Goal: Find specific page/section: Find specific page/section

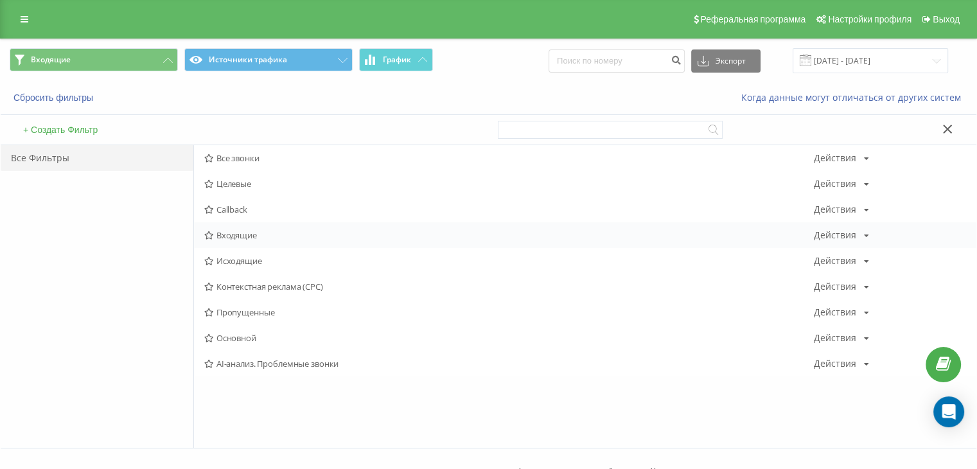
click at [233, 236] on span "Входящие" at bounding box center [508, 234] width 609 height 9
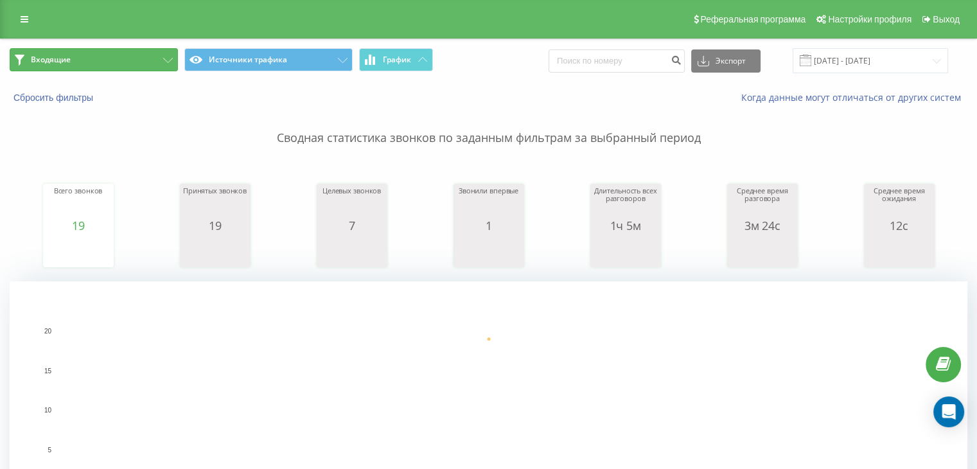
click at [105, 64] on button "Входящие" at bounding box center [94, 59] width 168 height 23
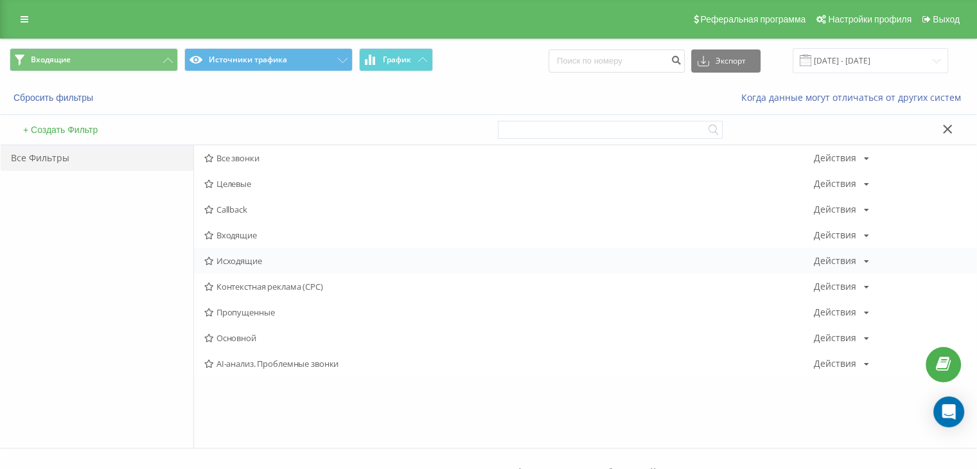
click at [252, 263] on span "Исходящие" at bounding box center [508, 260] width 609 height 9
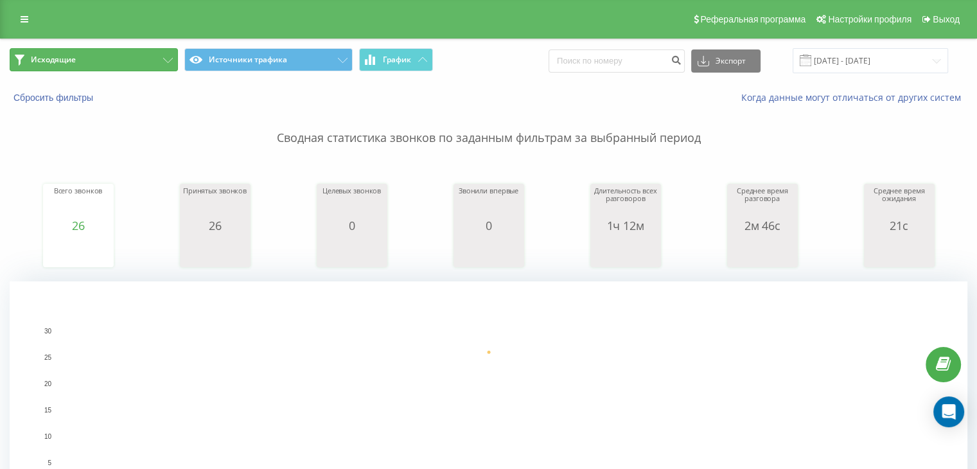
click at [116, 60] on button "Исходящие" at bounding box center [94, 59] width 168 height 23
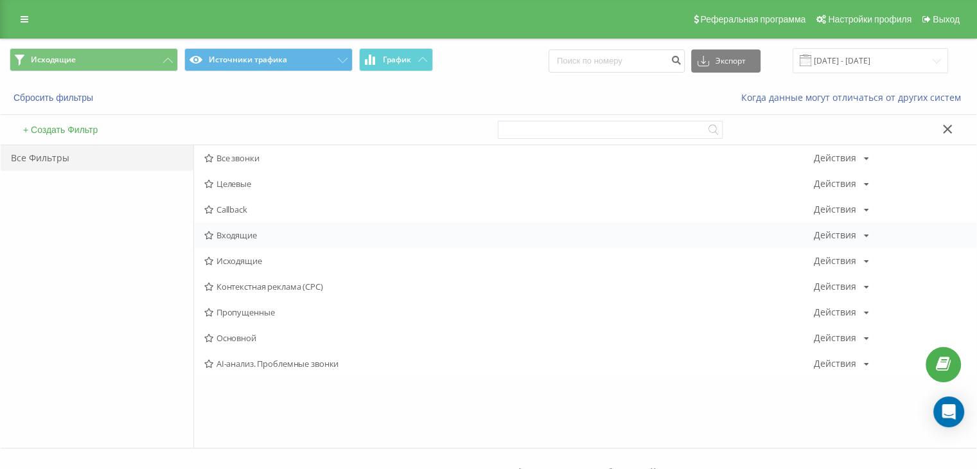
click at [263, 236] on span "Входящие" at bounding box center [508, 234] width 609 height 9
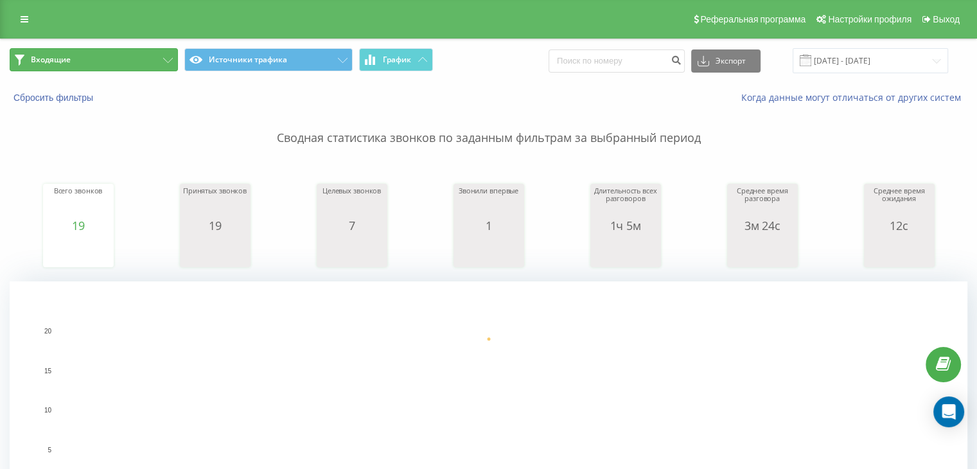
click at [124, 65] on button "Входящие" at bounding box center [94, 59] width 168 height 23
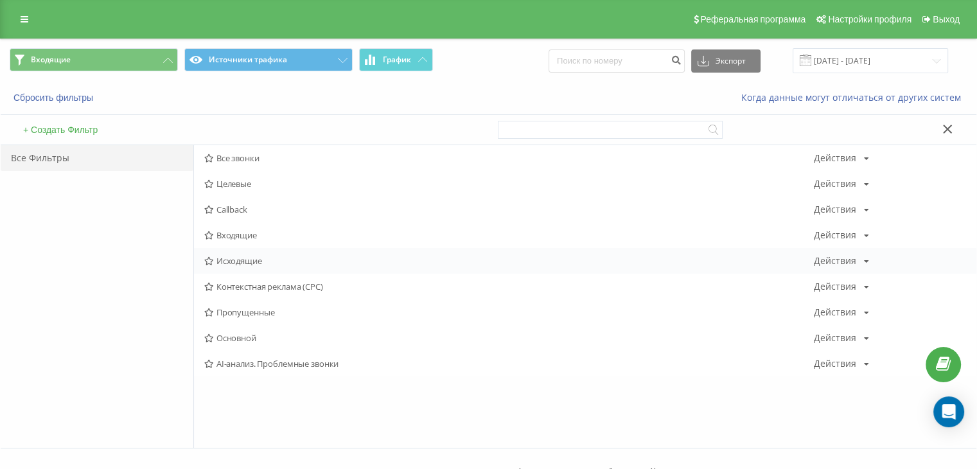
click at [247, 256] on span "Исходящие" at bounding box center [508, 260] width 609 height 9
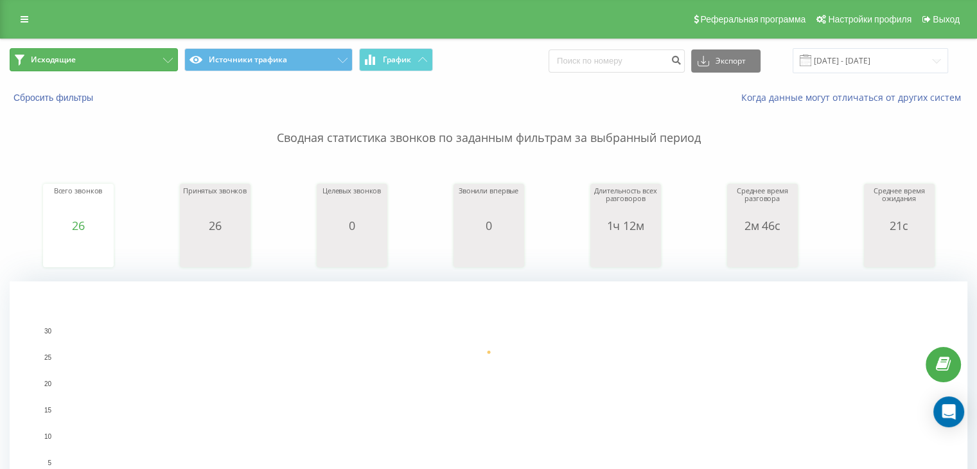
click at [127, 56] on button "Исходящие" at bounding box center [94, 59] width 168 height 23
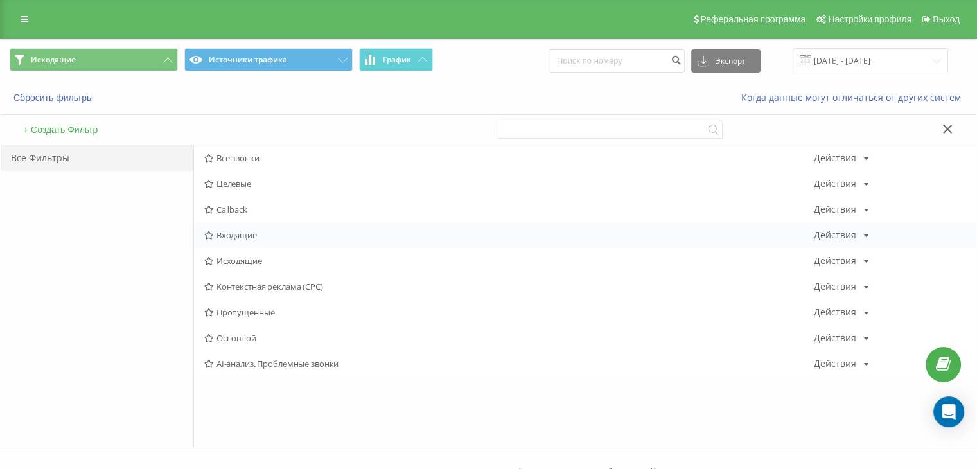
click at [252, 225] on div "Входящие Действия Редактировать Копировать Удалить По умолчанию Поделиться" at bounding box center [585, 235] width 782 height 26
click at [250, 230] on span "Входящие" at bounding box center [508, 234] width 609 height 9
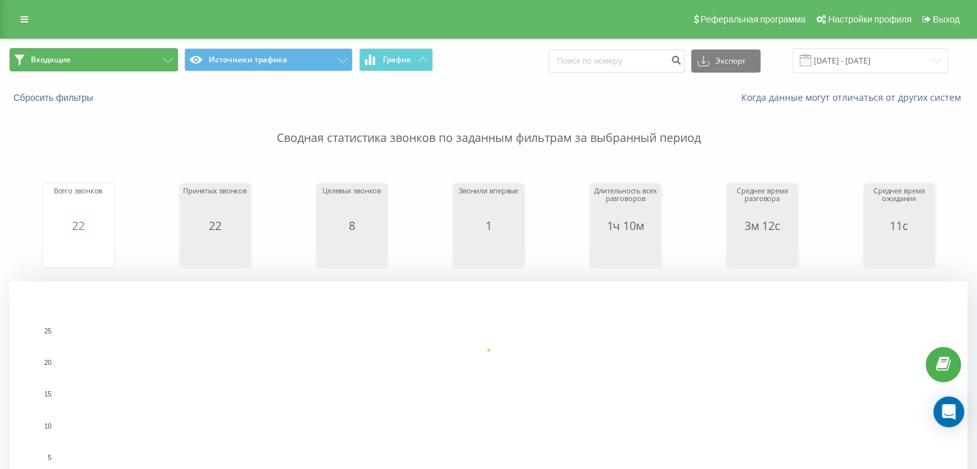
click at [116, 57] on button "Входящие" at bounding box center [94, 59] width 168 height 23
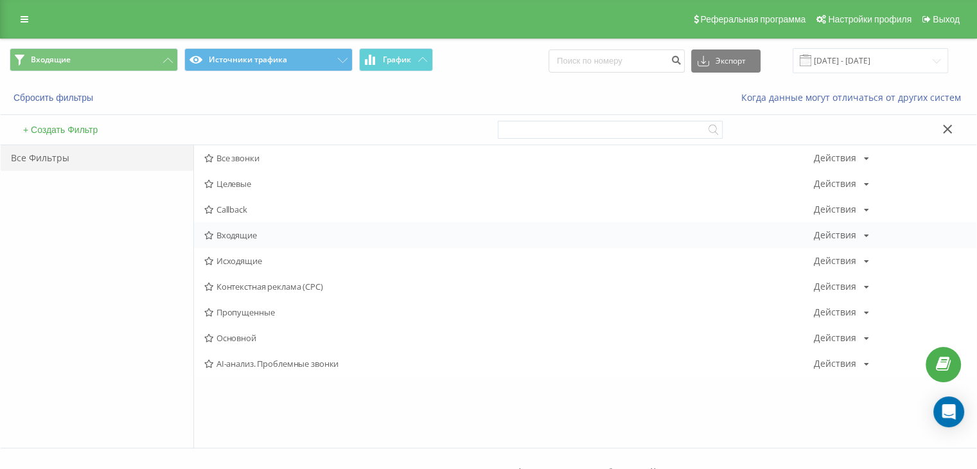
click at [251, 235] on span "Входящие" at bounding box center [508, 234] width 609 height 9
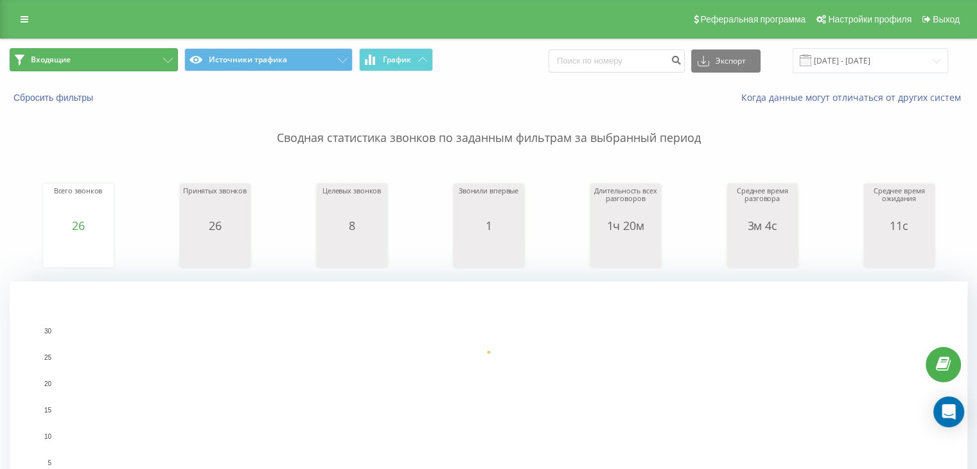
click at [101, 62] on button "Входящие" at bounding box center [94, 59] width 168 height 23
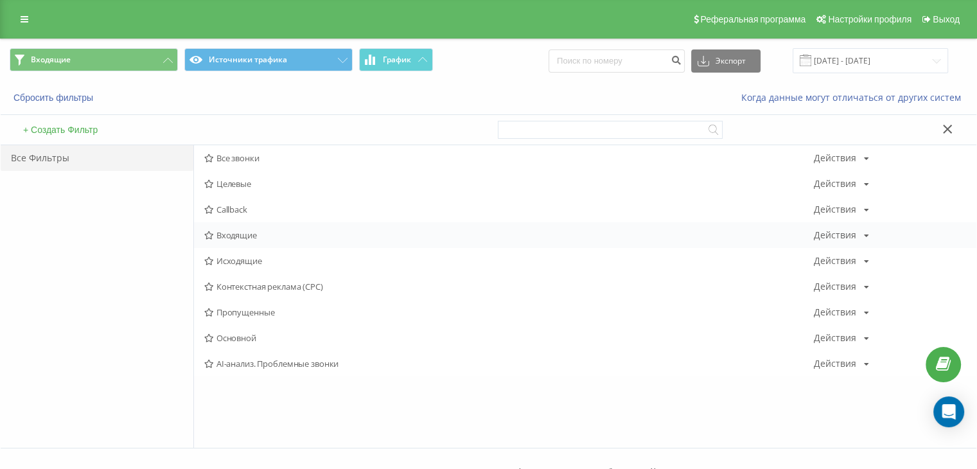
click at [220, 230] on span "Входящие" at bounding box center [508, 234] width 609 height 9
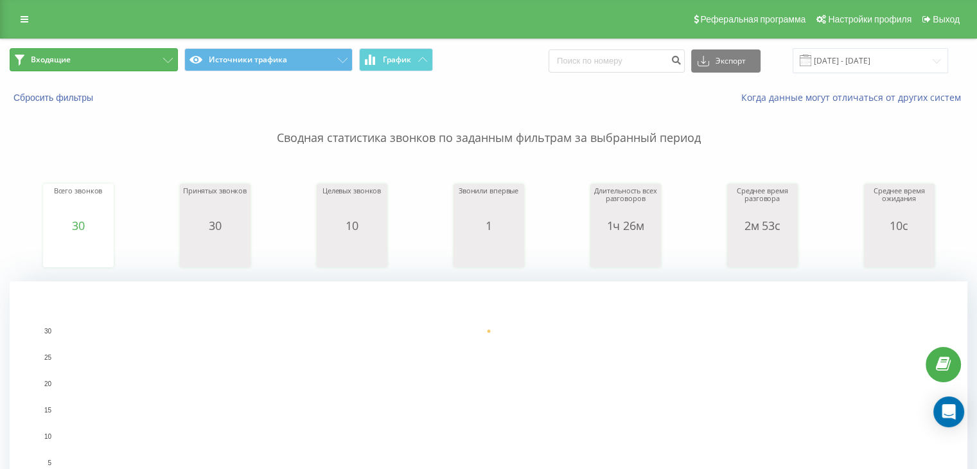
click at [123, 67] on button "Входящие" at bounding box center [94, 59] width 168 height 23
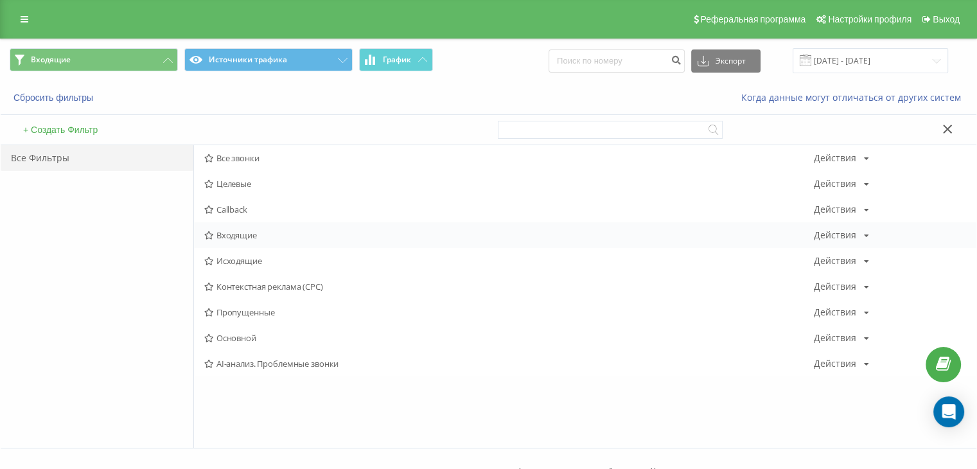
click at [253, 230] on span "Входящие" at bounding box center [508, 234] width 609 height 9
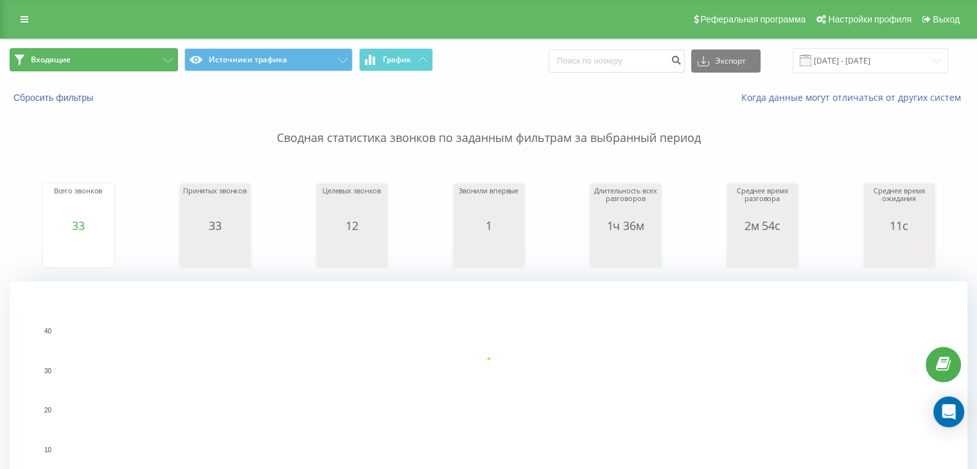
click at [128, 53] on button "Входящие" at bounding box center [94, 59] width 168 height 23
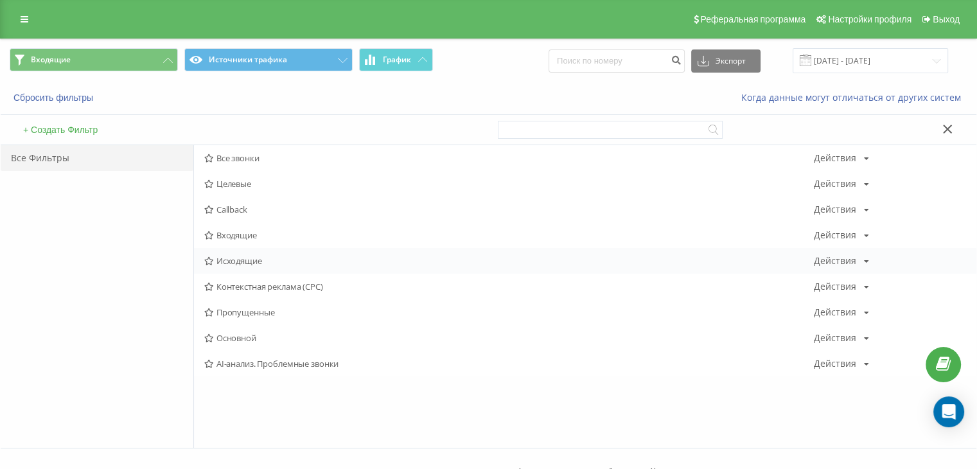
click at [261, 250] on div "Исходящие Действия Редактировать Копировать Удалить По умолчанию Поделиться" at bounding box center [585, 261] width 782 height 26
click at [243, 257] on span "Исходящие" at bounding box center [508, 260] width 609 height 9
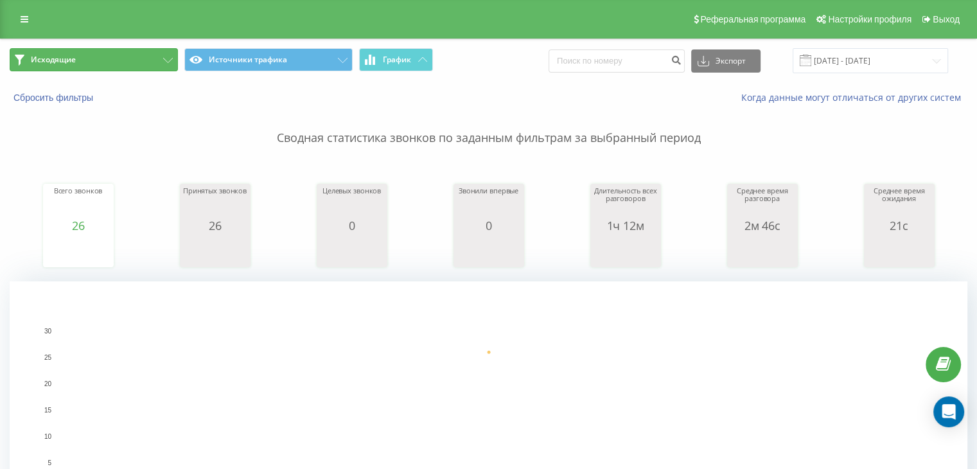
click at [77, 66] on button "Исходящие" at bounding box center [94, 59] width 168 height 23
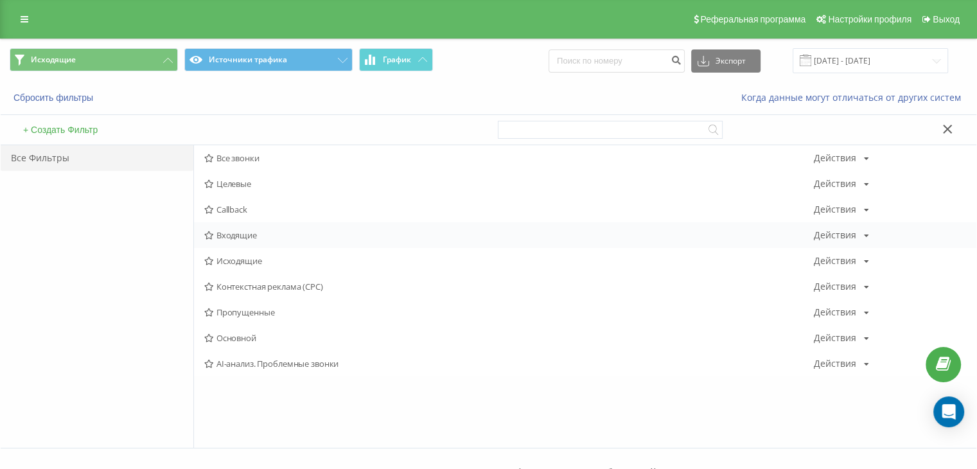
click at [247, 237] on span "Входящие" at bounding box center [508, 234] width 609 height 9
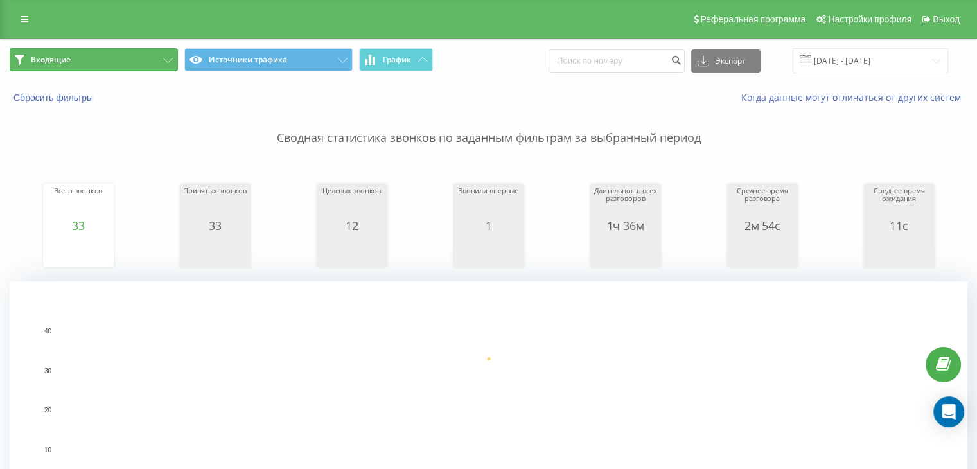
click at [123, 64] on button "Входящие" at bounding box center [94, 59] width 168 height 23
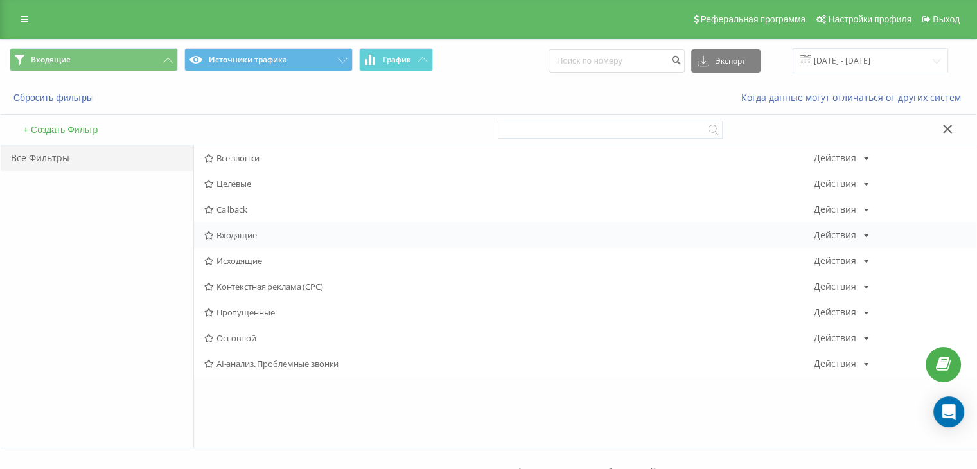
click at [233, 227] on div "Входящие Действия Редактировать Копировать Удалить По умолчанию Поделиться" at bounding box center [585, 235] width 782 height 26
click at [232, 238] on span "Входящие" at bounding box center [508, 234] width 609 height 9
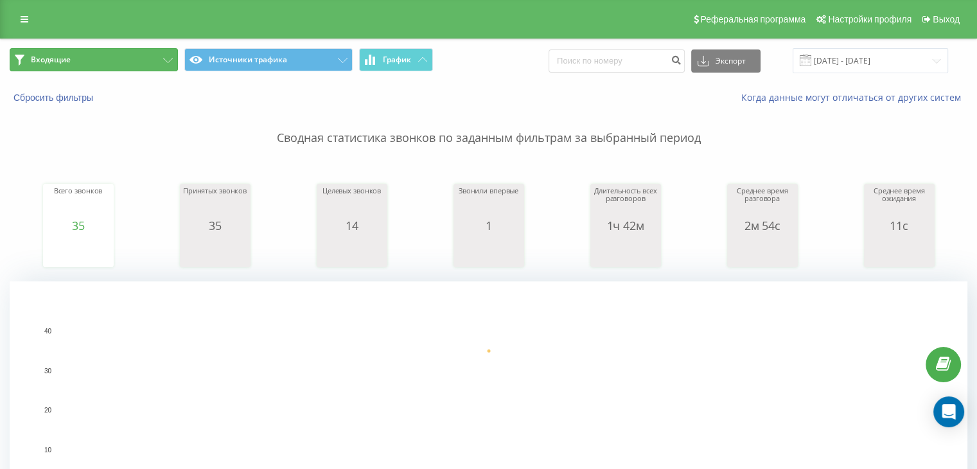
click at [152, 62] on button "Входящие" at bounding box center [94, 59] width 168 height 23
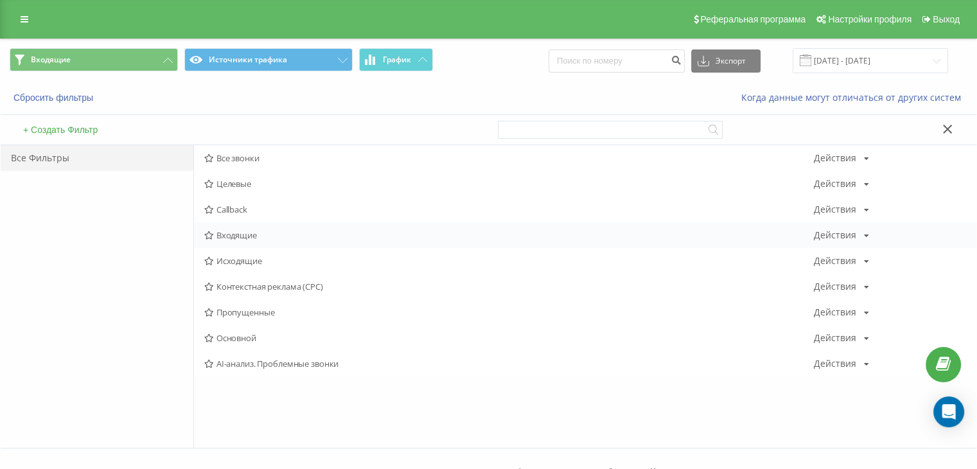
click at [257, 238] on span "Входящие" at bounding box center [508, 234] width 609 height 9
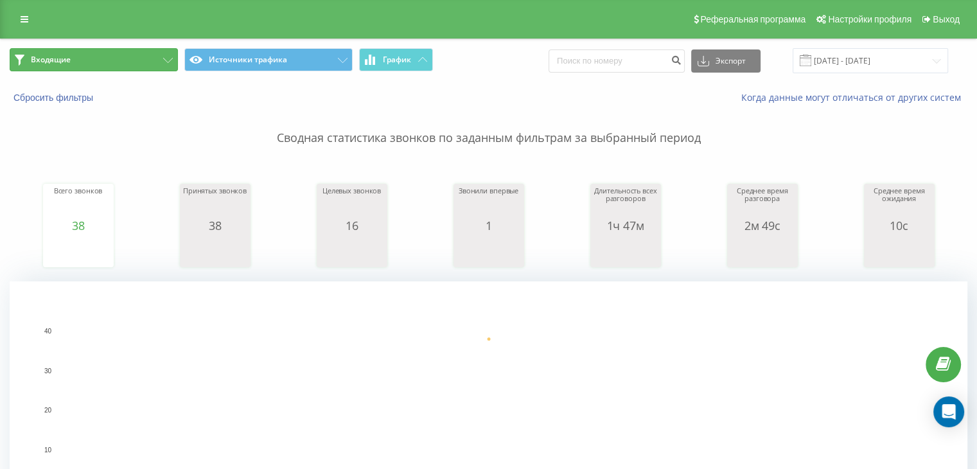
click at [77, 55] on button "Входящие" at bounding box center [94, 59] width 168 height 23
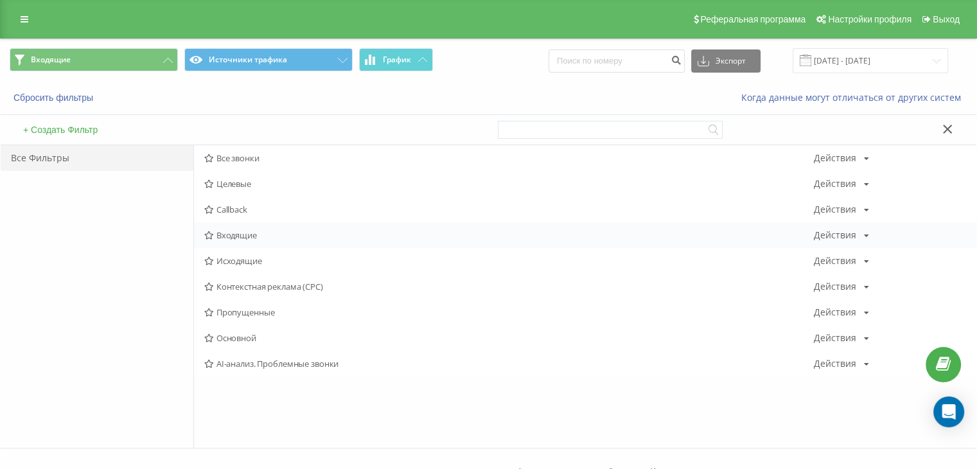
click at [269, 231] on span "Входящие" at bounding box center [508, 234] width 609 height 9
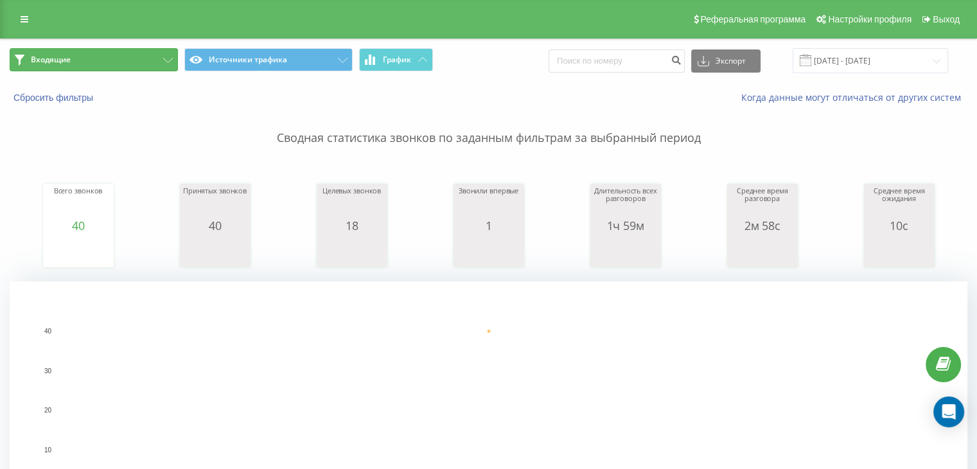
click at [113, 52] on button "Входящие" at bounding box center [94, 59] width 168 height 23
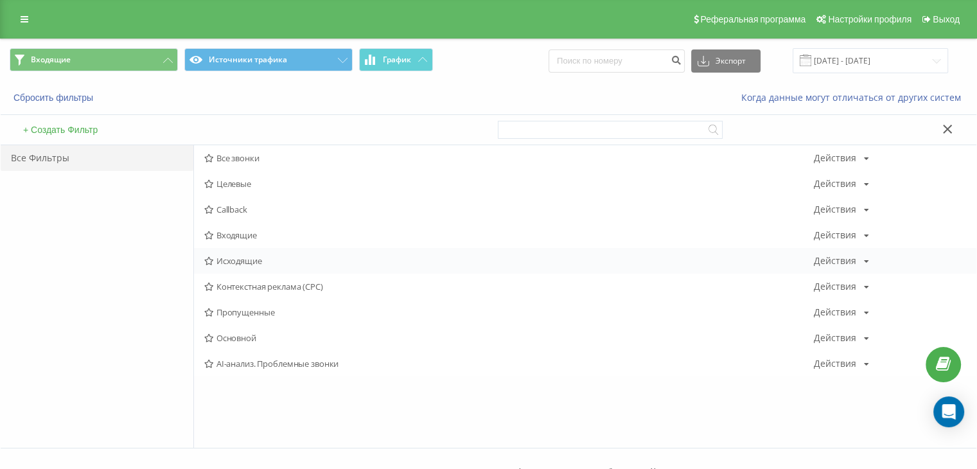
click at [257, 256] on span "Исходящие" at bounding box center [508, 260] width 609 height 9
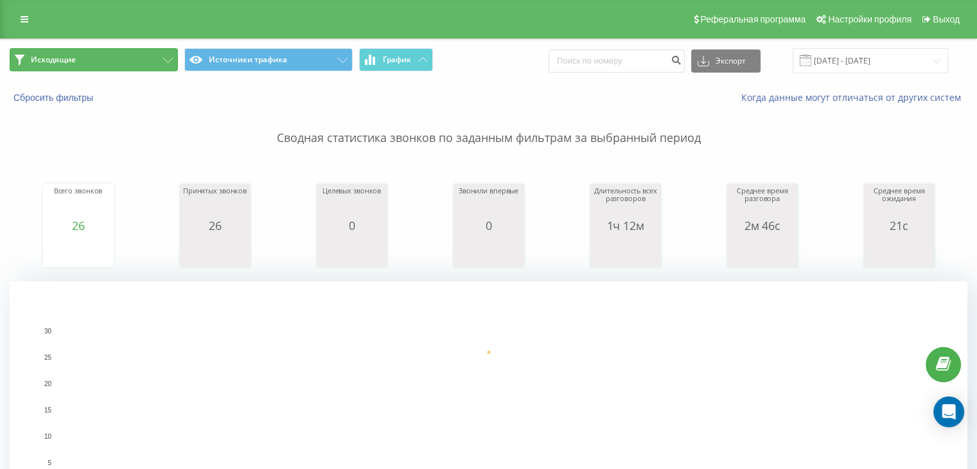
click at [144, 60] on button "Исходящие" at bounding box center [94, 59] width 168 height 23
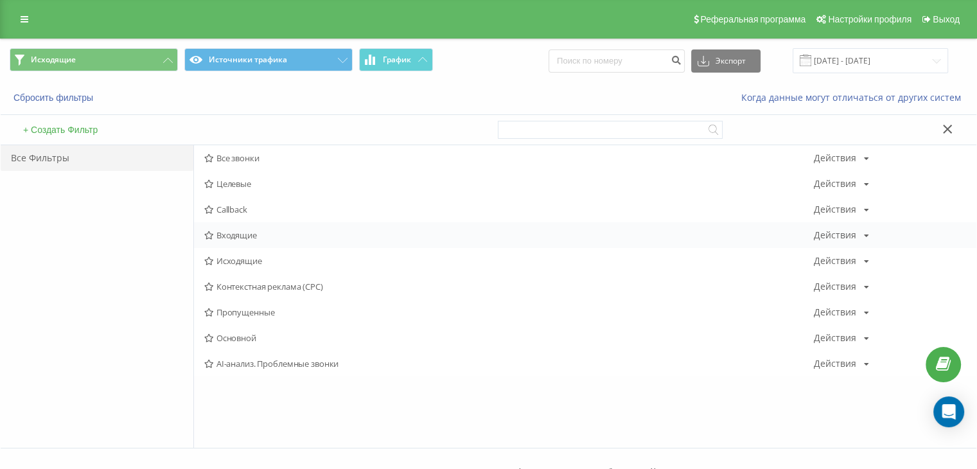
click at [257, 232] on span "Входящие" at bounding box center [508, 234] width 609 height 9
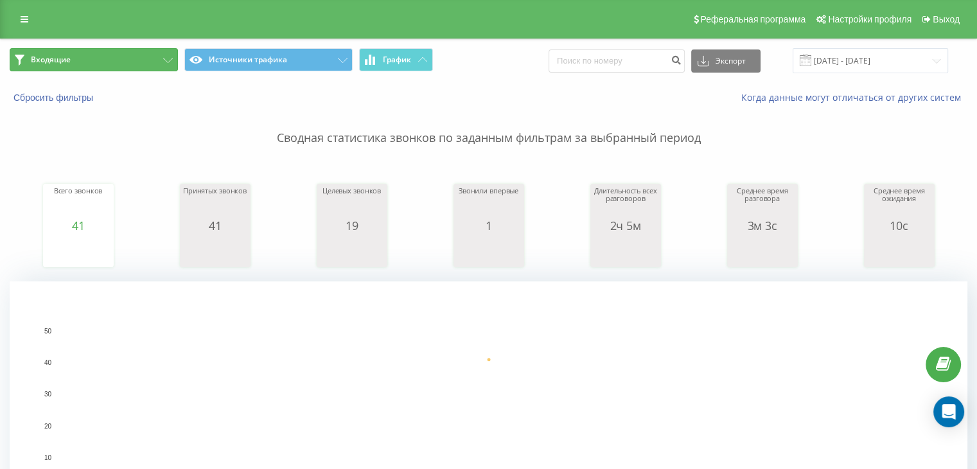
click at [139, 56] on button "Входящие" at bounding box center [94, 59] width 168 height 23
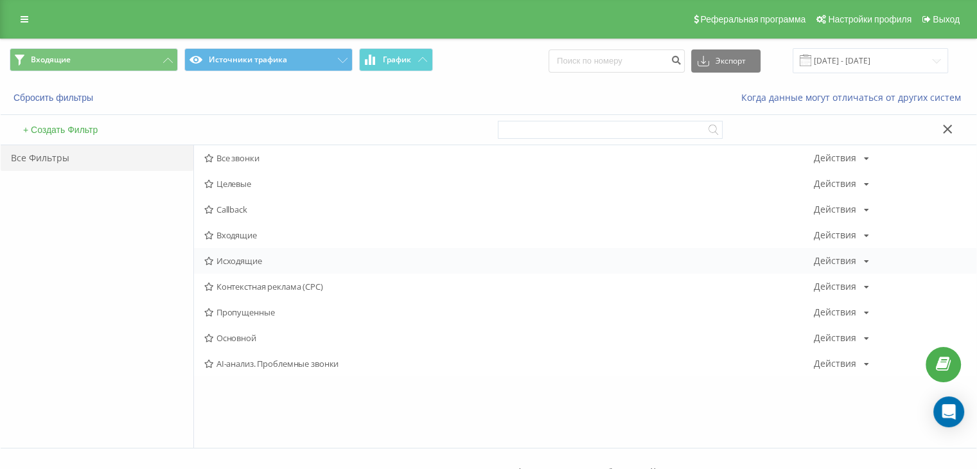
click at [218, 265] on div "Исходящие Действия Редактировать Копировать Удалить По умолчанию Поделиться" at bounding box center [585, 261] width 782 height 26
click at [234, 259] on span "Исходящие" at bounding box center [508, 260] width 609 height 9
